Goal: Transaction & Acquisition: Purchase product/service

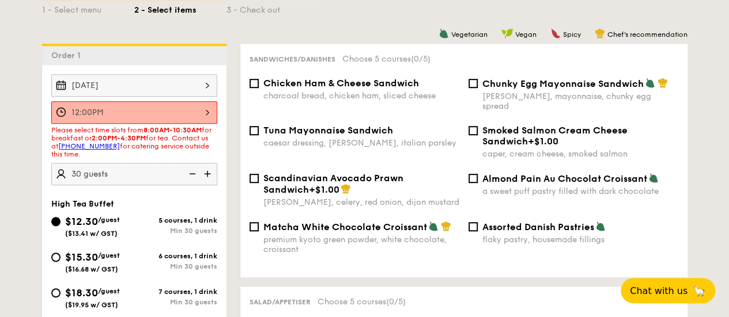
scroll to position [288, 0]
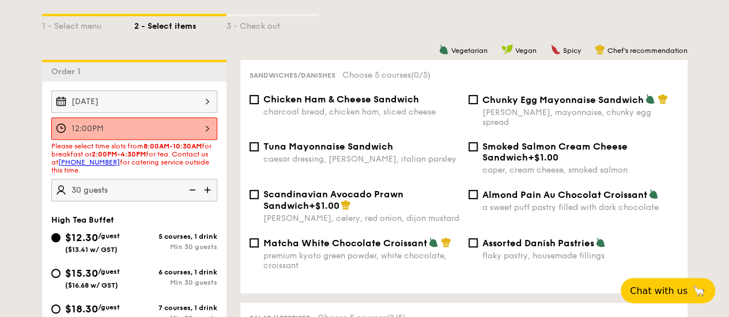
click at [75, 277] on span "$15.30" at bounding box center [81, 273] width 33 height 13
click at [60, 277] on input "$15.30 /guest ($16.68 w/ GST) 6 courses, 1 drink Min 30 guests" at bounding box center [55, 273] width 9 height 9
radio input "true"
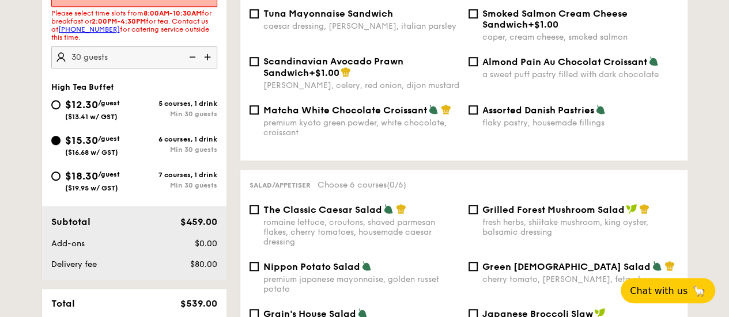
scroll to position [403, 0]
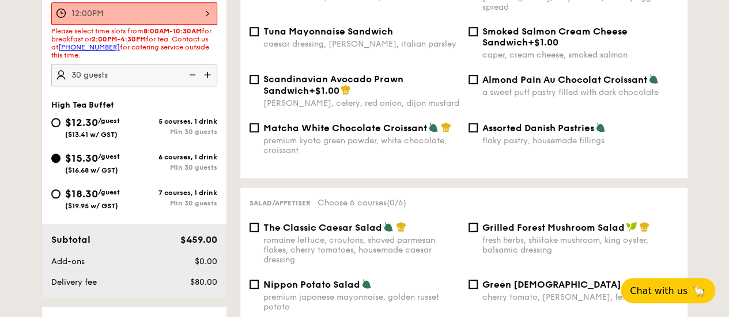
click at [62, 131] on div "$12.30 /guest ($13.41 w/ GST)" at bounding box center [92, 127] width 83 height 24
click at [60, 127] on input "$12.30 /guest ($13.41 w/ GST) 5 courses, 1 drink Min 30 guests" at bounding box center [55, 122] width 9 height 9
radio input "true"
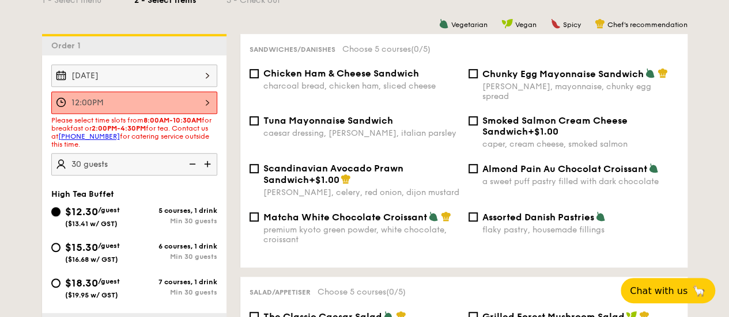
scroll to position [288, 0]
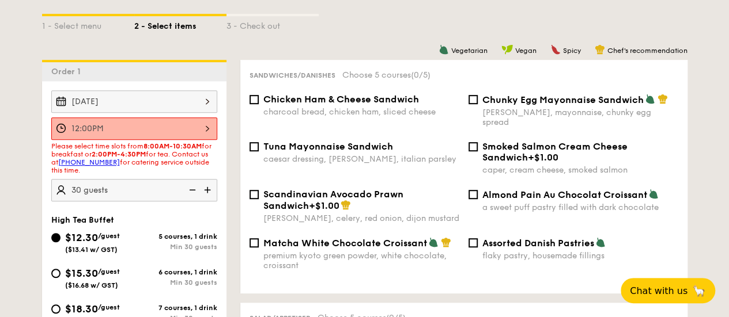
click at [376, 32] on div "1 - Select menu 2 - Select items 3 - Check out" at bounding box center [364, 23] width 645 height 18
click at [334, 60] on div "1 - Select menu 2 - Select items 3 - Check out" at bounding box center [364, 23] width 645 height 74
click at [295, 249] on span "Matcha White Chocolate Croissant" at bounding box center [345, 243] width 164 height 11
click at [259, 248] on input "Matcha White Chocolate Croissant premium kyoto green powder, white chocolate, c…" at bounding box center [253, 242] width 9 height 9
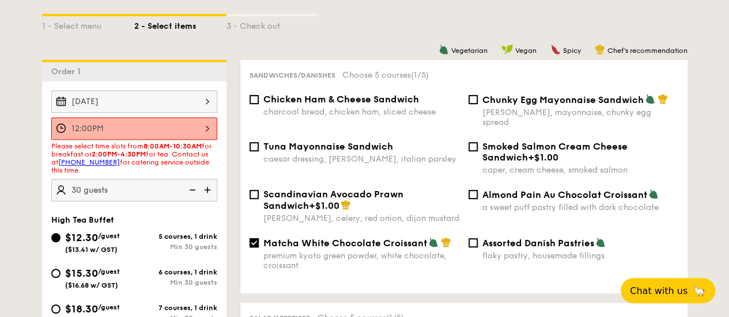
click at [384, 44] on div "1 - Select menu 2 - Select items 3 - Check out" at bounding box center [364, 23] width 645 height 74
click at [383, 46] on div "1 - Select menu 2 - Select items 3 - Check out" at bounding box center [364, 23] width 645 height 74
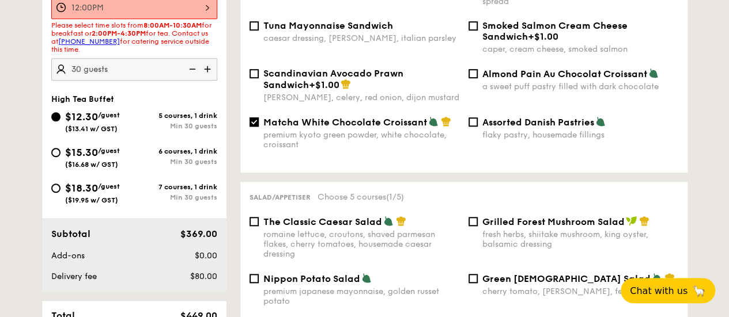
scroll to position [346, 0]
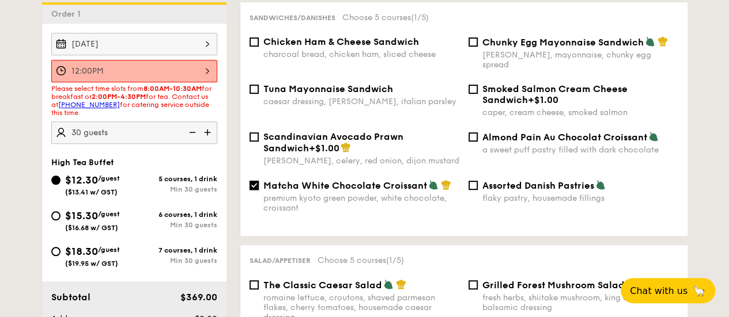
click at [253, 188] on input "Matcha White Chocolate Croissant premium kyoto green powder, white chocolate, c…" at bounding box center [253, 185] width 9 height 9
checkbox input "false"
click at [487, 143] on span "Almond Pain Au Chocolat Croissant" at bounding box center [564, 137] width 165 height 11
click at [478, 142] on input "Almond Pain Au Chocolat Croissant a sweet puff pastry filled with dark chocolate" at bounding box center [472, 136] width 9 height 9
checkbox input "true"
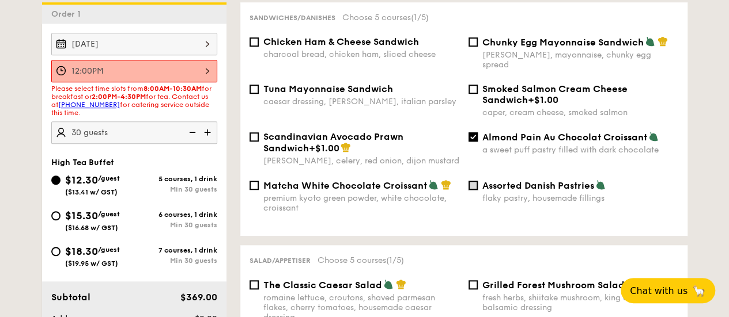
click at [473, 190] on input "Assorted Danish Pastries flaky pastry, housemade fillings" at bounding box center [472, 185] width 9 height 9
drag, startPoint x: 476, startPoint y: 186, endPoint x: 474, endPoint y: 169, distance: 17.4
click at [476, 186] on input "Assorted Danish Pastries flaky pastry, housemade fillings" at bounding box center [472, 185] width 9 height 9
checkbox input "false"
click at [475, 138] on input "Almond Pain Au Chocolat Croissant a sweet puff pastry filled with dark chocolate" at bounding box center [472, 136] width 9 height 9
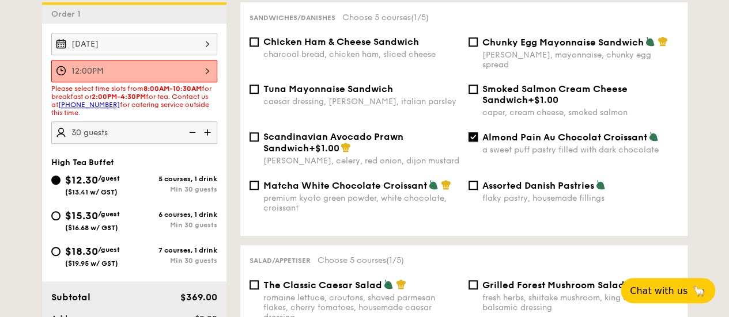
checkbox input "false"
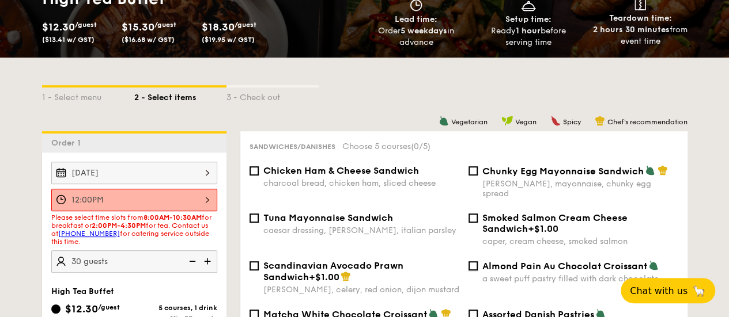
scroll to position [288, 0]
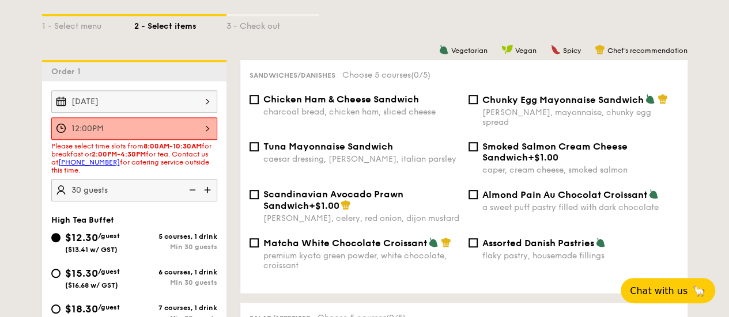
click at [524, 152] on span "Smoked Salmon Cream Cheese Sandwich" at bounding box center [554, 152] width 145 height 22
click at [478, 152] on input "Smoked Salmon Cream Cheese Sandwich +$1.00 caper, cream cheese, smoked salmon" at bounding box center [472, 146] width 9 height 9
click at [487, 141] on div "Chicken Ham & Cheese Sandwich charcoal bread, chicken ham, sliced cheese Chunky…" at bounding box center [463, 189] width 429 height 191
click at [528, 153] on span "+$1.00" at bounding box center [543, 157] width 31 height 11
click at [478, 152] on input "Smoked Salmon Cream Cheese Sandwich +$1.00 caper, cream cheese, smoked salmon" at bounding box center [472, 146] width 9 height 9
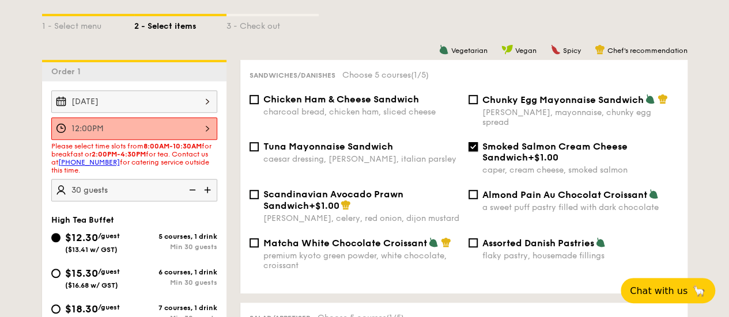
checkbox input "false"
click at [441, 146] on div "Tuna Mayonnaise Sandwich" at bounding box center [361, 146] width 196 height 11
click at [259, 146] on input "Tuna Mayonnaise Sandwich caesar dressing, [GEOGRAPHIC_DATA], italian parsley" at bounding box center [253, 146] width 9 height 9
click at [432, 150] on div "Tuna Mayonnaise Sandwich" at bounding box center [361, 146] width 196 height 11
click at [259, 150] on input "Tuna Mayonnaise Sandwich caesar dressing, [GEOGRAPHIC_DATA], italian parsley" at bounding box center [253, 146] width 9 height 9
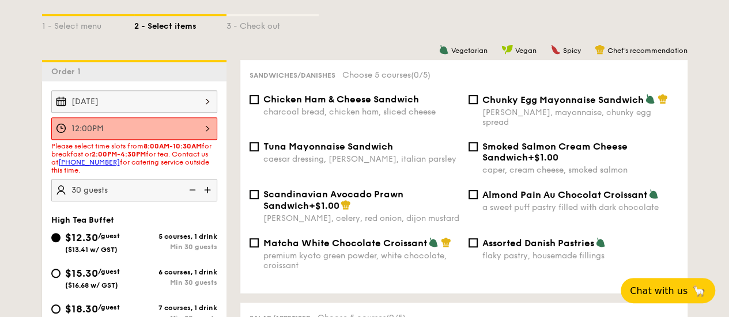
click at [400, 156] on div "caesar dressing, [PERSON_NAME], italian parsley" at bounding box center [361, 159] width 196 height 10
click at [259, 152] on input "Tuna Mayonnaise Sandwich caesar dressing, [GEOGRAPHIC_DATA], italian parsley" at bounding box center [253, 146] width 9 height 9
click at [398, 158] on div "caesar dressing, [PERSON_NAME], italian parsley" at bounding box center [361, 159] width 196 height 10
click at [259, 152] on input "Tuna Mayonnaise Sandwich caesar dressing, [GEOGRAPHIC_DATA], italian parsley" at bounding box center [253, 146] width 9 height 9
checkbox input "false"
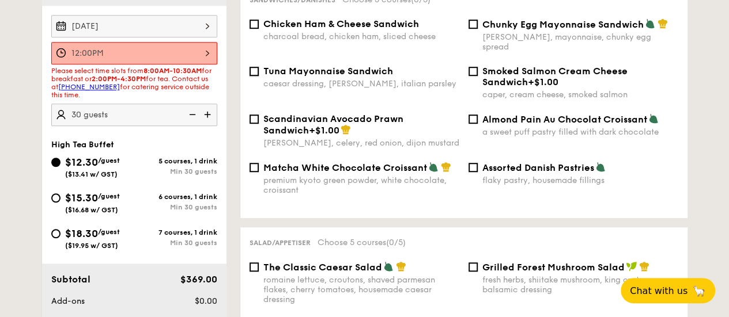
scroll to position [346, 0]
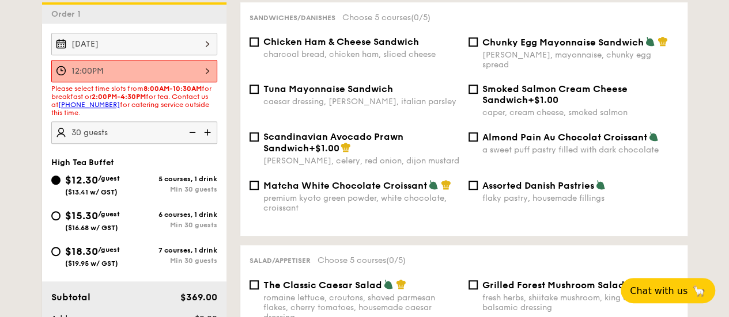
click at [354, 58] on div "Chicken Ham & Cheese Sandwich charcoal bread, chicken ham, sliced cheese" at bounding box center [361, 47] width 196 height 23
click at [259, 47] on input "Chicken Ham & Cheese Sandwich charcoal bread, chicken ham, sliced cheese" at bounding box center [253, 41] width 9 height 9
click at [302, 47] on span "Chicken Ham & Cheese Sandwich" at bounding box center [341, 41] width 156 height 11
click at [259, 47] on input "Chicken Ham & Cheese Sandwich charcoal bread, chicken ham, sliced cheese" at bounding box center [253, 41] width 9 height 9
checkbox input "false"
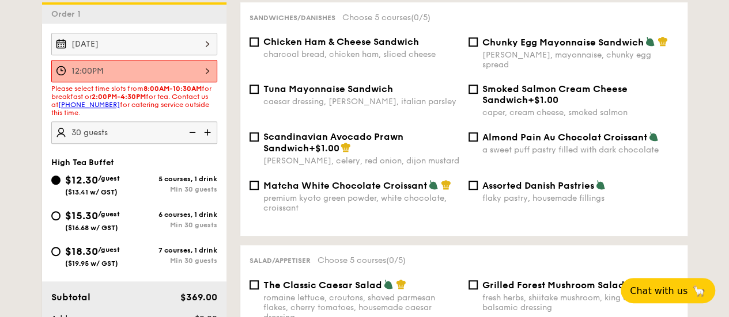
click at [573, 64] on div "[PERSON_NAME], mayonnaise, chunky egg spread" at bounding box center [580, 60] width 196 height 20
click at [478, 47] on input "Chunky Egg Mayonnaise Sandwich dijon mustard, mayonnaise, chunky egg spread" at bounding box center [472, 41] width 9 height 9
checkbox input "true"
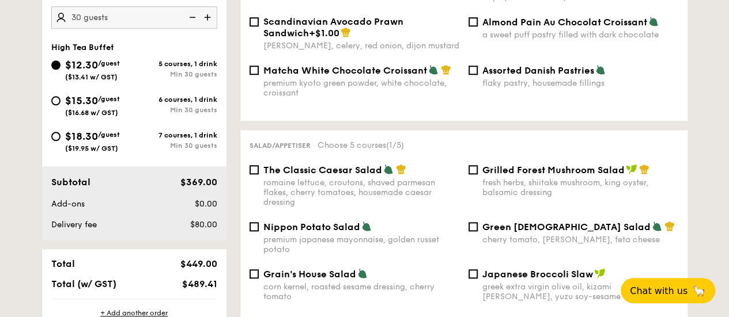
scroll to position [518, 0]
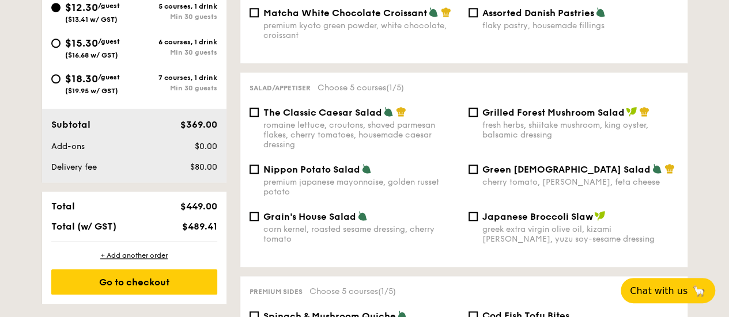
click at [538, 171] on span "Green [DEMOGRAPHIC_DATA] Salad" at bounding box center [566, 169] width 168 height 11
click at [478, 171] on input "Green Goddess Salad cherry tomato, [PERSON_NAME], feta cheese" at bounding box center [472, 169] width 9 height 9
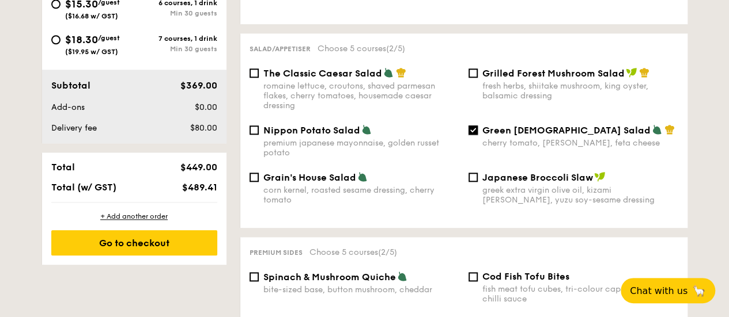
scroll to position [576, 0]
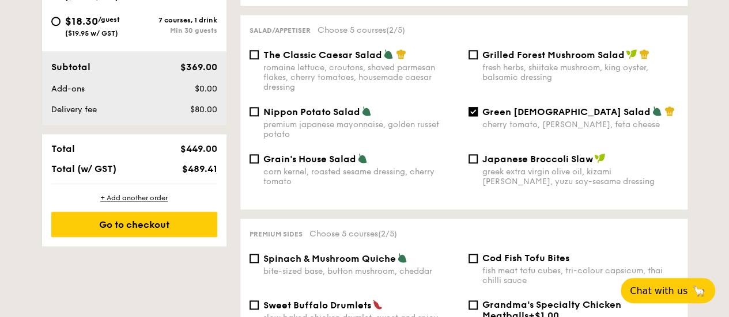
click at [521, 118] on span "Green [DEMOGRAPHIC_DATA] Salad" at bounding box center [566, 112] width 168 height 11
click at [478, 116] on input "Green Goddess Salad cherry tomato, [PERSON_NAME], feta cheese" at bounding box center [472, 111] width 9 height 9
checkbox input "false"
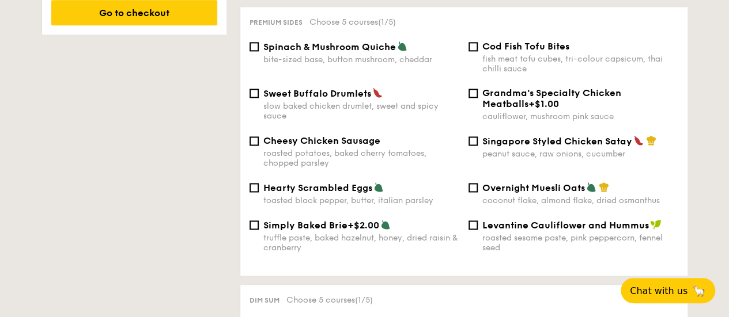
scroll to position [806, 0]
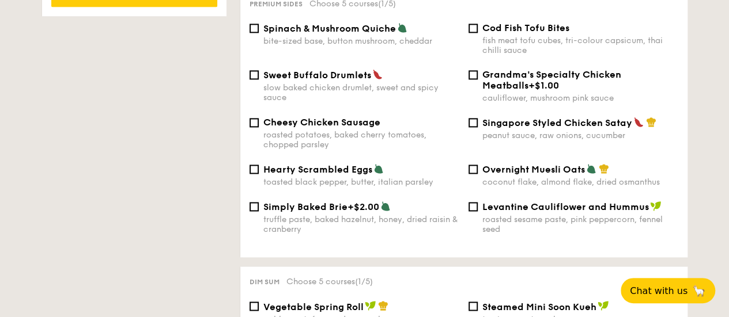
click at [384, 174] on div "Hearty Scrambled Eggs" at bounding box center [361, 170] width 196 height 12
click at [259, 174] on input "Hearty Scrambled Eggs toasted black pepper, butter, italian parsley" at bounding box center [253, 169] width 9 height 9
checkbox input "true"
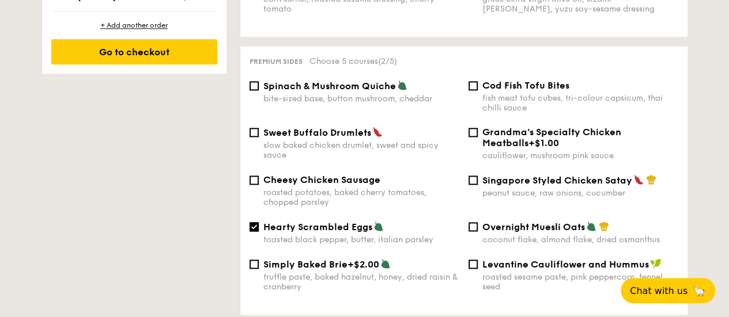
click at [480, 183] on div "Singapore Styled Chicken Satay peanut sauce, raw onions, cucumber" at bounding box center [573, 187] width 219 height 24
click at [475, 185] on input "Singapore Styled Chicken Satay peanut sauce, raw onions, cucumber" at bounding box center [472, 180] width 9 height 9
checkbox input "true"
click at [338, 228] on span "Hearty Scrambled Eggs" at bounding box center [317, 227] width 109 height 11
click at [259, 228] on input "Hearty Scrambled Eggs toasted black pepper, butter, italian parsley" at bounding box center [253, 226] width 9 height 9
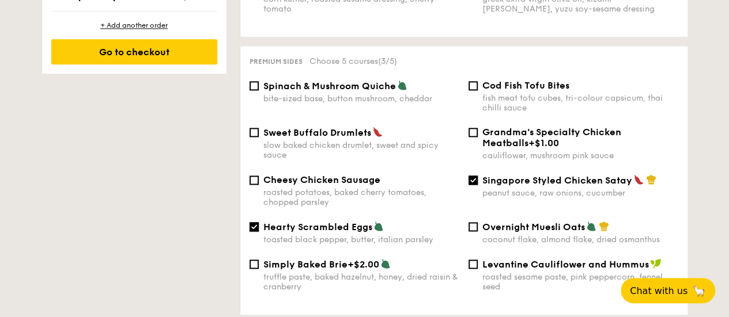
checkbox input "false"
click at [304, 153] on div "slow baked chicken drumlet, sweet and spicy sauce" at bounding box center [361, 151] width 196 height 20
click at [259, 137] on input "Sweet Buffalo Drumlets slow baked chicken drumlet, sweet and spicy sauce" at bounding box center [253, 132] width 9 height 9
checkbox input "true"
click at [331, 92] on span "Spinach & Mushroom Quiche" at bounding box center [329, 86] width 132 height 11
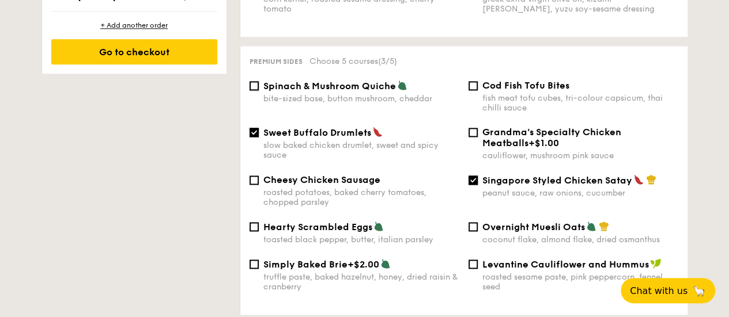
click at [259, 90] on input "Spinach & Mushroom Quiche bite-sized base, button mushroom, cheddar" at bounding box center [253, 85] width 9 height 9
checkbox input "true"
click at [329, 127] on div "Spinach & Mushroom Quiche bite-sized base, button mushroom, cheddar Cod Fish To…" at bounding box center [464, 103] width 438 height 47
click at [328, 138] on span "Sweet Buffalo Drumlets" at bounding box center [317, 132] width 108 height 11
click at [259, 137] on input "Sweet Buffalo Drumlets slow baked chicken drumlet, sweet and spicy sauce" at bounding box center [253, 132] width 9 height 9
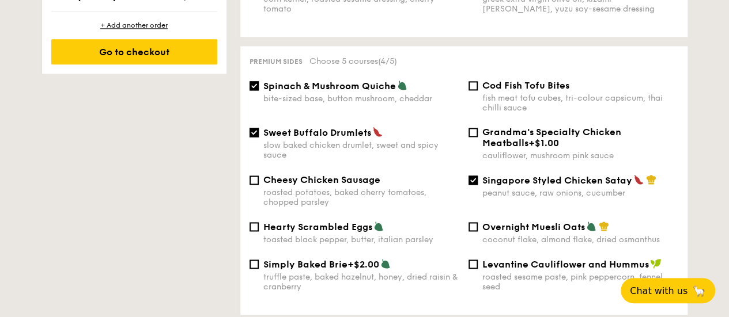
checkbox input "false"
click at [338, 100] on div "bite-sized base, button mushroom, cheddar" at bounding box center [361, 99] width 196 height 10
click at [259, 90] on input "Spinach & Mushroom Quiche bite-sized base, button mushroom, cheddar" at bounding box center [253, 85] width 9 height 9
checkbox input "false"
click at [525, 108] on div "fish meat tofu cubes, tri-colour capsicum, thai chilli sauce" at bounding box center [580, 103] width 196 height 20
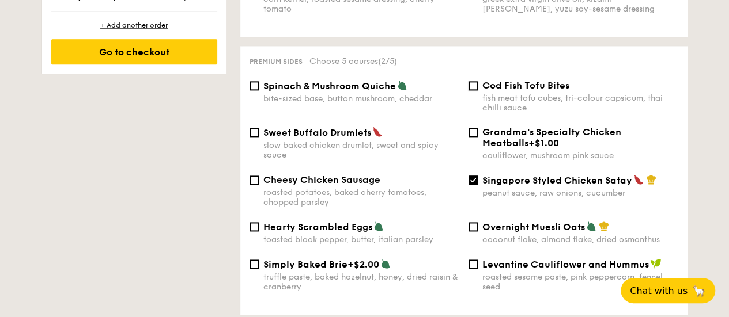
click at [478, 90] on input "Cod Fish Tofu Bites fish meat tofu cubes, tri-colour capsicum, thai chilli sauce" at bounding box center [472, 85] width 9 height 9
checkbox input "true"
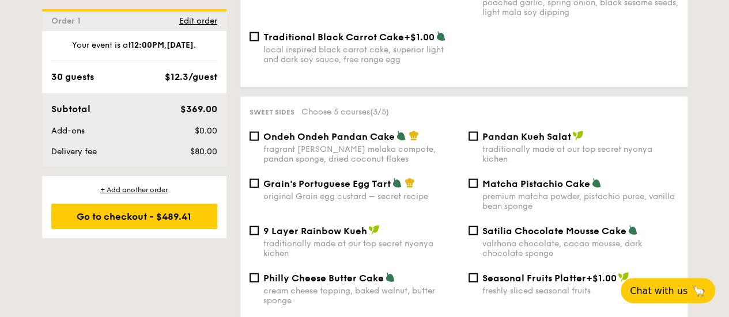
scroll to position [1267, 0]
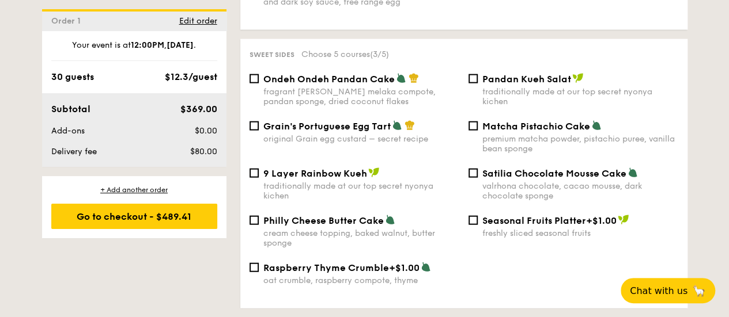
click at [502, 132] on span "Matcha Pistachio Cake" at bounding box center [536, 126] width 108 height 11
click at [478, 131] on input "Matcha Pistachio Cake premium matcha powder, pistachio puree, vanilla bean spon…" at bounding box center [472, 126] width 9 height 9
click at [508, 146] on div "premium matcha powder, pistachio puree, vanilla bean sponge" at bounding box center [580, 144] width 196 height 20
click at [478, 131] on input "Matcha Pistachio Cake premium matcha powder, pistachio puree, vanilla bean spon…" at bounding box center [472, 126] width 9 height 9
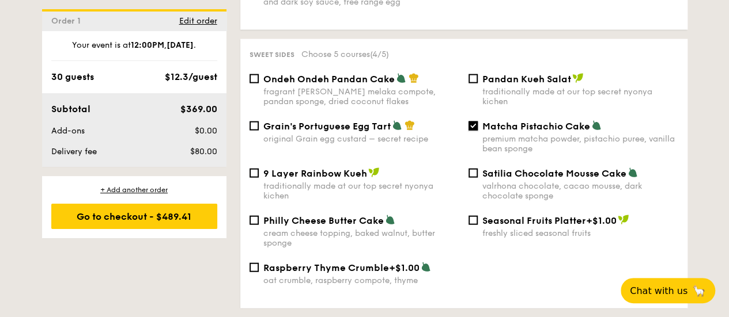
checkbox input "false"
click at [348, 120] on div "Ondeh Ondeh Pandan Cake fragrant [PERSON_NAME] melaka compote, pandan sponge, d…" at bounding box center [464, 96] width 438 height 47
click at [351, 120] on div "Ondeh Ondeh Pandan Cake fragrant [PERSON_NAME] melaka compote, pandan sponge, d…" at bounding box center [464, 96] width 438 height 47
click at [353, 132] on span "Grain's Portuguese Egg Tart" at bounding box center [326, 126] width 127 height 11
click at [259, 131] on input "Grain's Portuguese Egg Tart original Grain egg custard – secret recipe" at bounding box center [253, 126] width 9 height 9
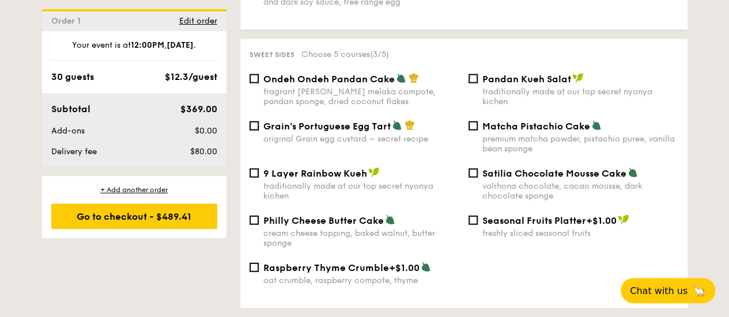
checkbox input "true"
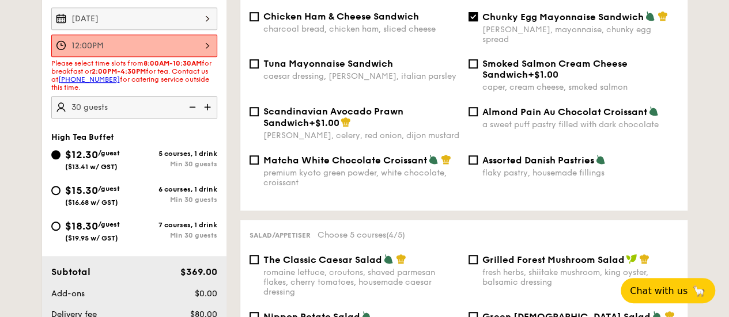
scroll to position [346, 0]
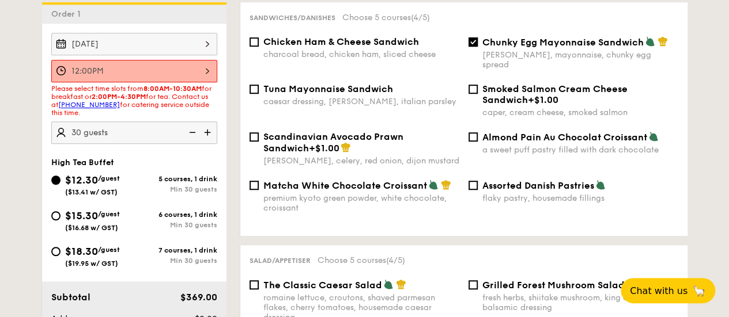
click at [418, 191] on span "Matcha White Chocolate Croissant" at bounding box center [345, 185] width 164 height 11
click at [259, 190] on input "Matcha White Chocolate Croissant premium kyoto green powder, white chocolate, c…" at bounding box center [253, 185] width 9 height 9
checkbox input "true"
click at [707, 294] on button "Chat with us 🦙" at bounding box center [667, 291] width 99 height 26
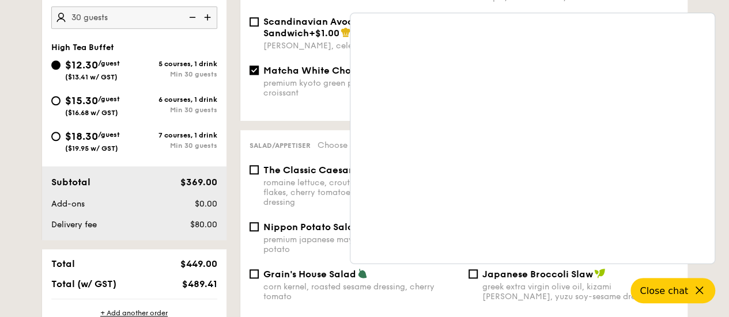
scroll to position [518, 0]
